Goal: Task Accomplishment & Management: Use online tool/utility

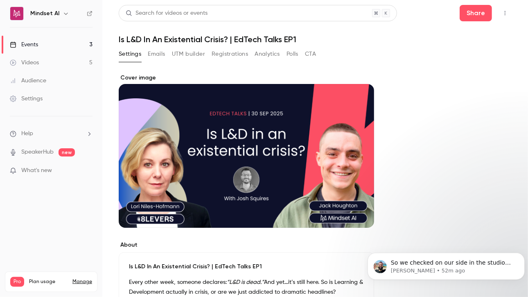
click at [43, 42] on link "Events 3" at bounding box center [51, 45] width 102 height 18
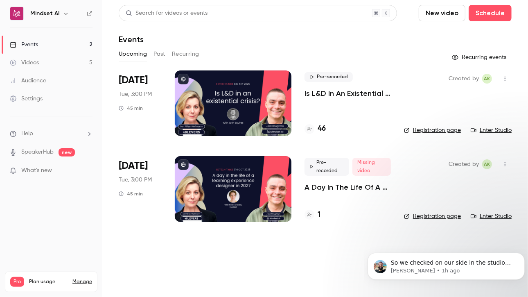
click at [319, 94] on p "Is L&D In An Existential Crisis? | EdTech Talks EP1" at bounding box center [348, 93] width 86 height 10
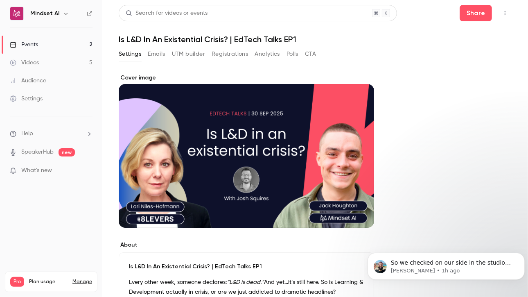
click at [502, 14] on icon "button" at bounding box center [505, 13] width 7 height 6
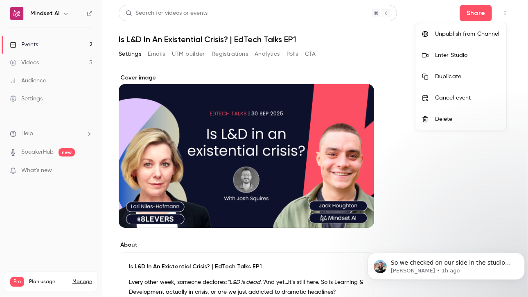
click at [451, 58] on div "Enter Studio" at bounding box center [467, 55] width 65 height 8
